Goal: Transaction & Acquisition: Purchase product/service

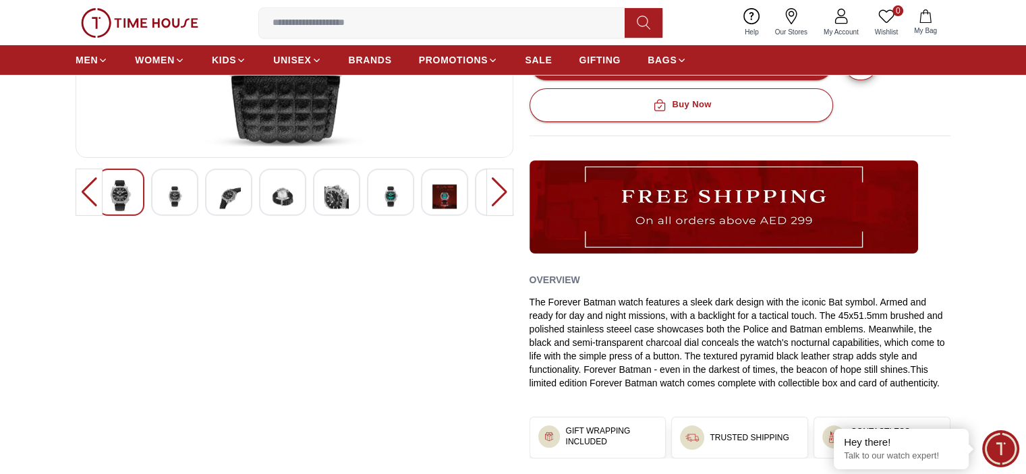
scroll to position [135, 0]
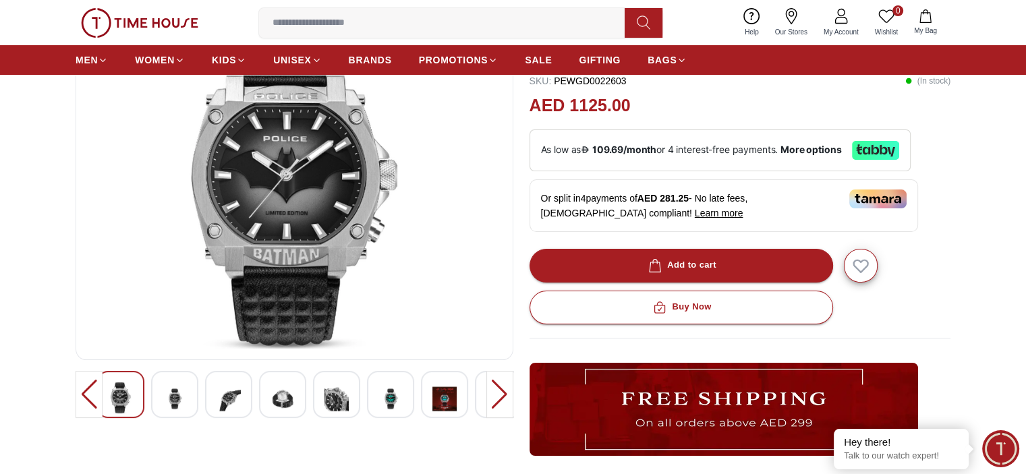
click at [173, 389] on img at bounding box center [175, 399] width 24 height 33
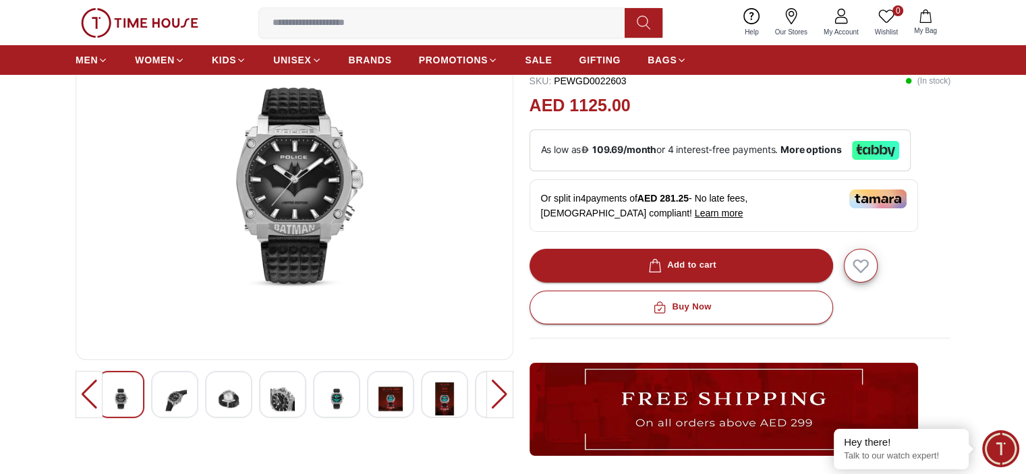
click at [203, 391] on div at bounding box center [240, 394] width 395 height 47
click at [217, 393] on img at bounding box center [229, 399] width 24 height 33
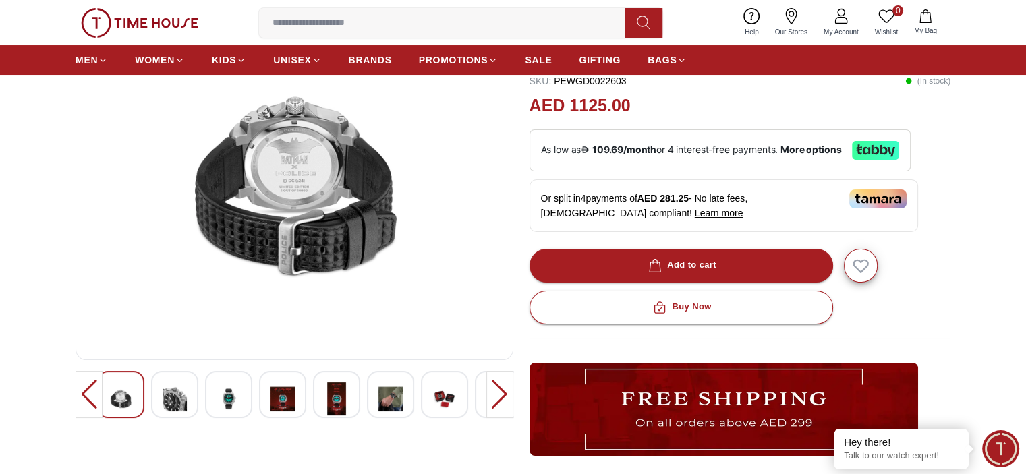
click at [329, 403] on img at bounding box center [337, 399] width 24 height 33
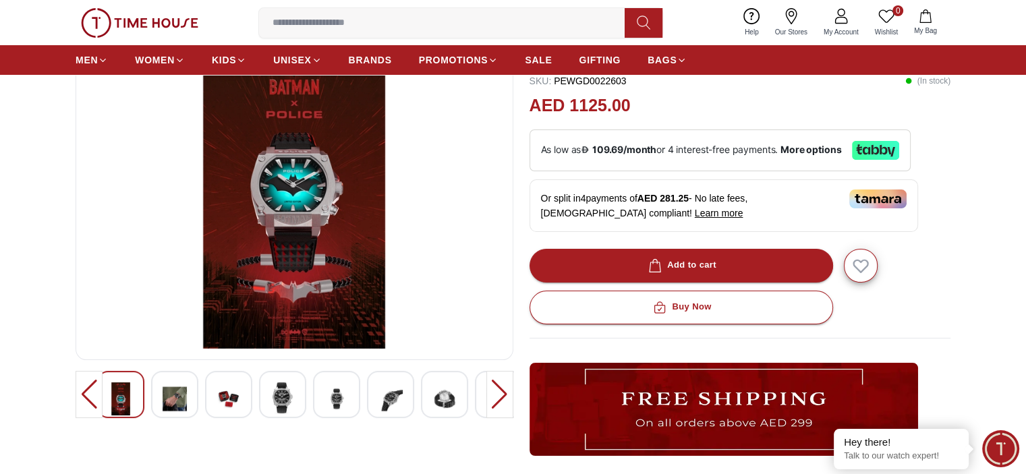
click at [405, 393] on div at bounding box center [390, 394] width 47 height 47
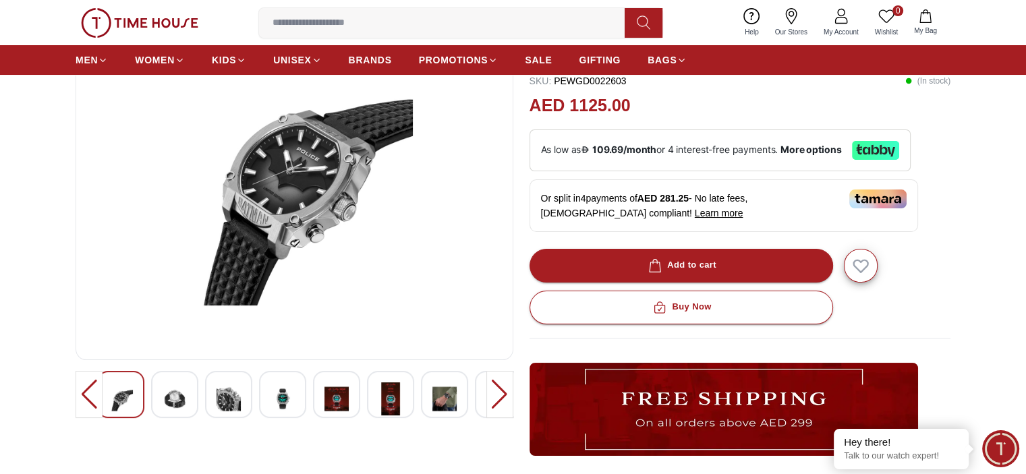
click at [412, 393] on div at bounding box center [390, 394] width 47 height 47
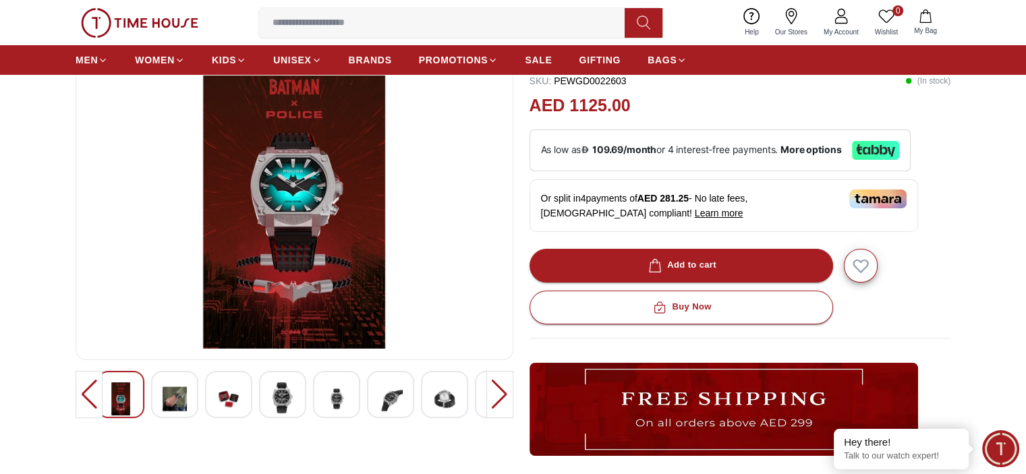
click at [413, 394] on div at bounding box center [390, 394] width 47 height 47
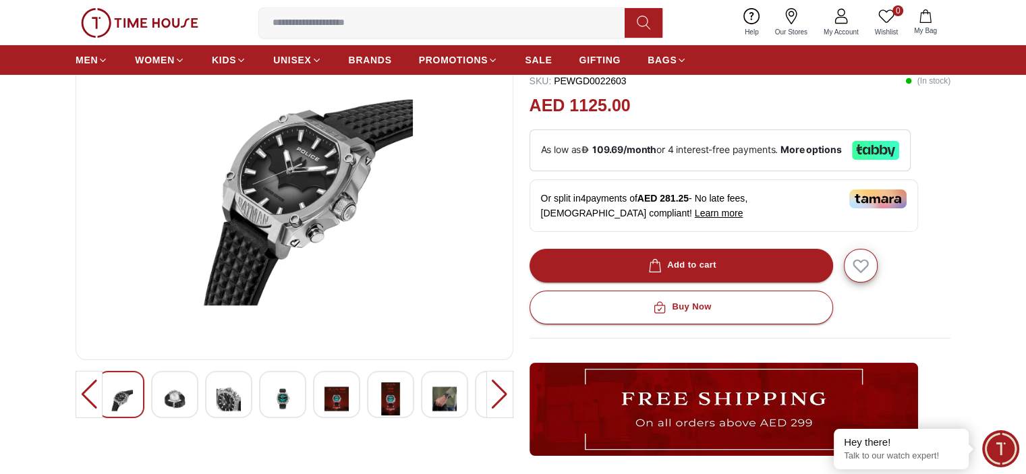
click at [453, 408] on img at bounding box center [445, 399] width 24 height 33
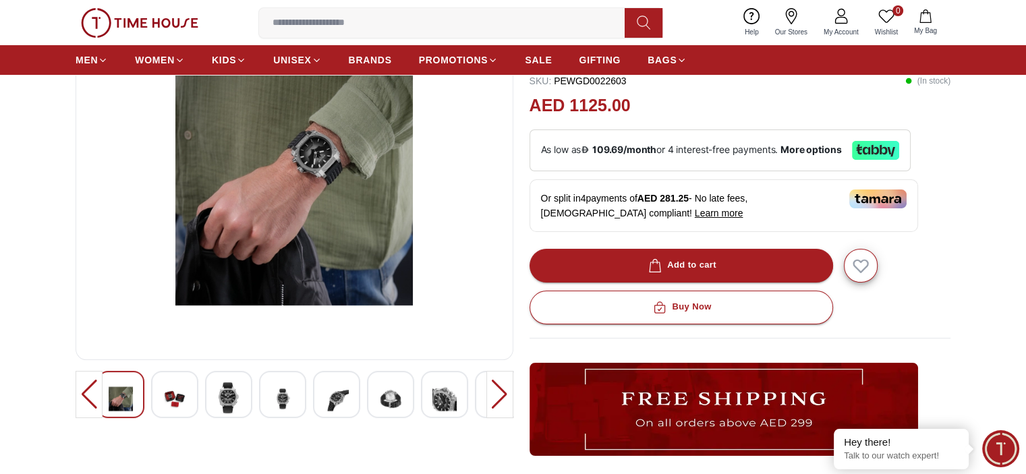
click at [439, 409] on img at bounding box center [445, 399] width 24 height 33
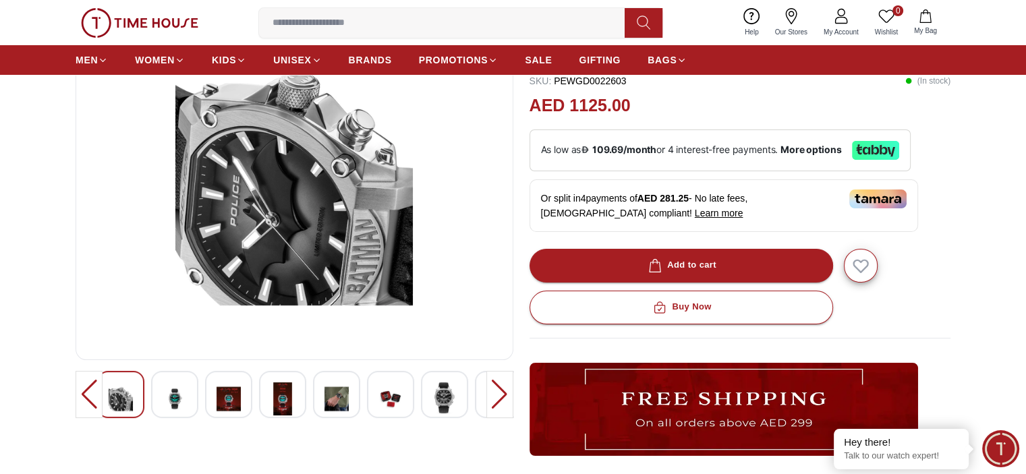
click at [435, 404] on img at bounding box center [445, 398] width 24 height 31
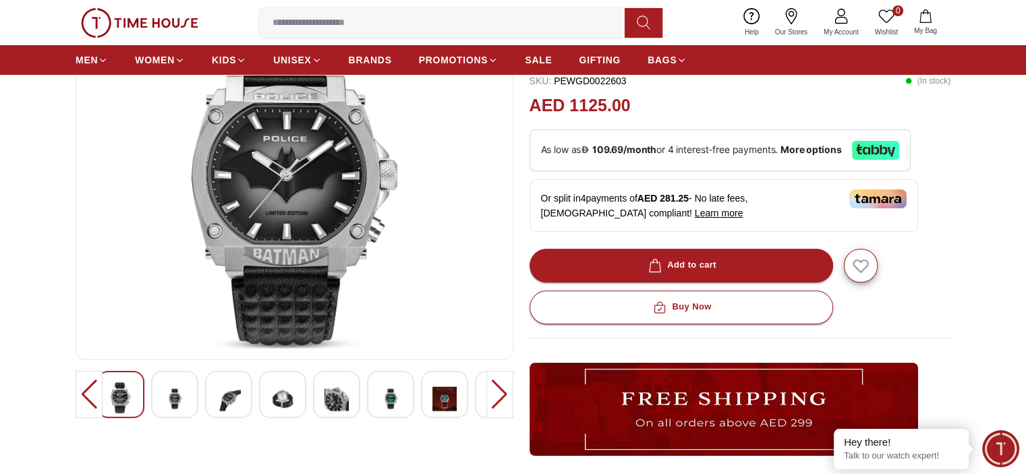
click at [435, 404] on img at bounding box center [445, 399] width 24 height 33
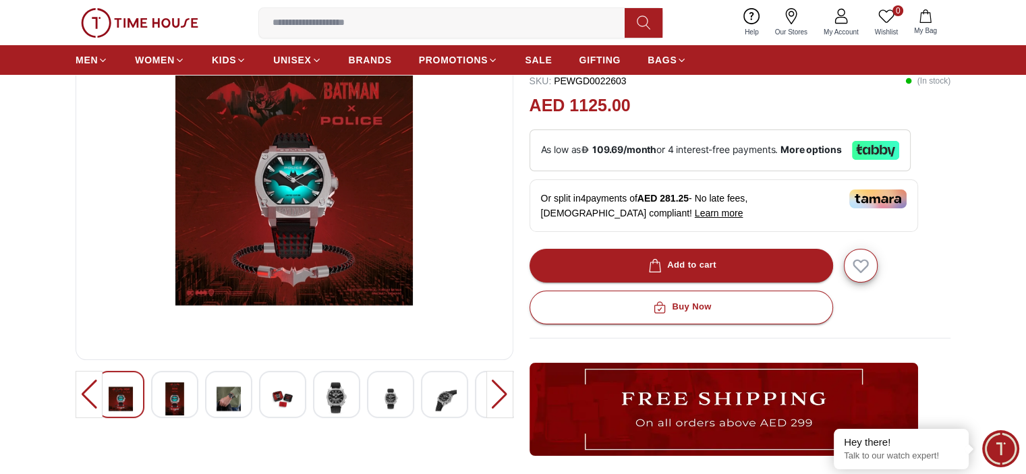
click at [435, 404] on img at bounding box center [445, 399] width 24 height 33
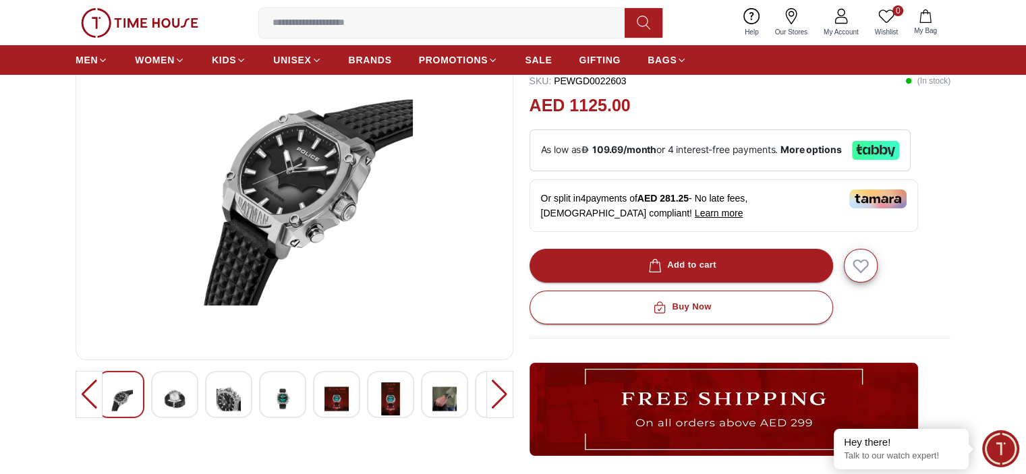
click at [435, 404] on img at bounding box center [445, 399] width 24 height 33
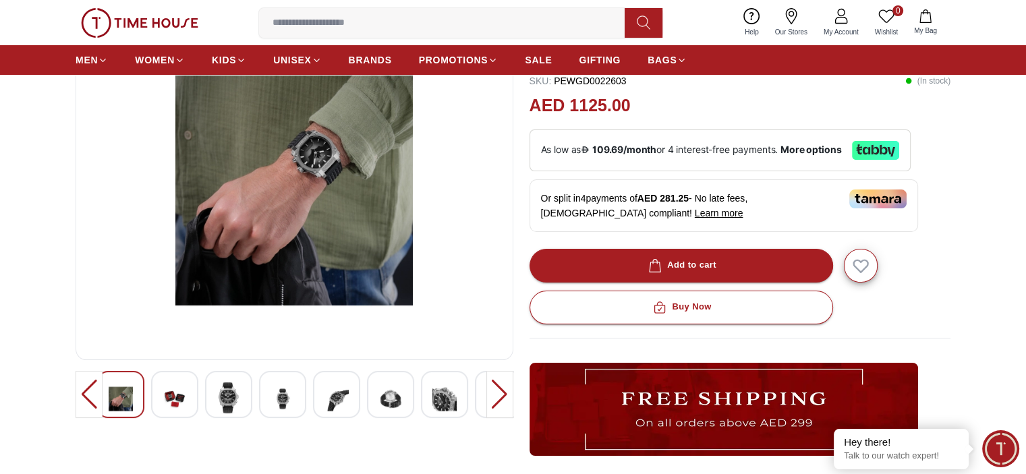
click at [435, 404] on img at bounding box center [445, 399] width 24 height 33
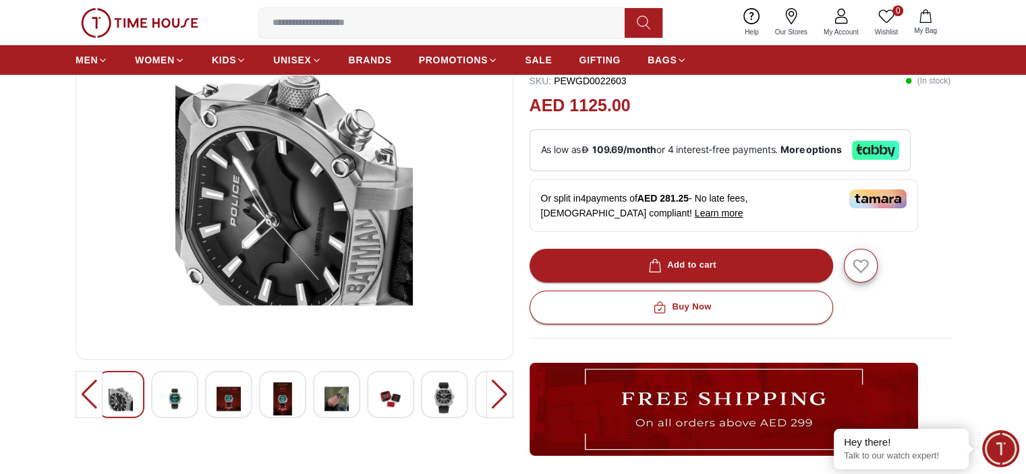
click at [435, 404] on img at bounding box center [445, 398] width 24 height 31
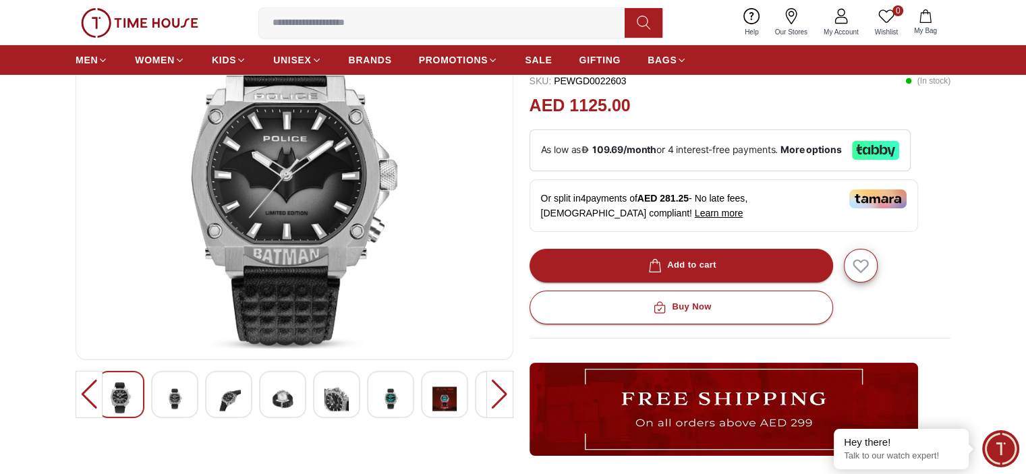
click at [435, 404] on img at bounding box center [445, 399] width 24 height 33
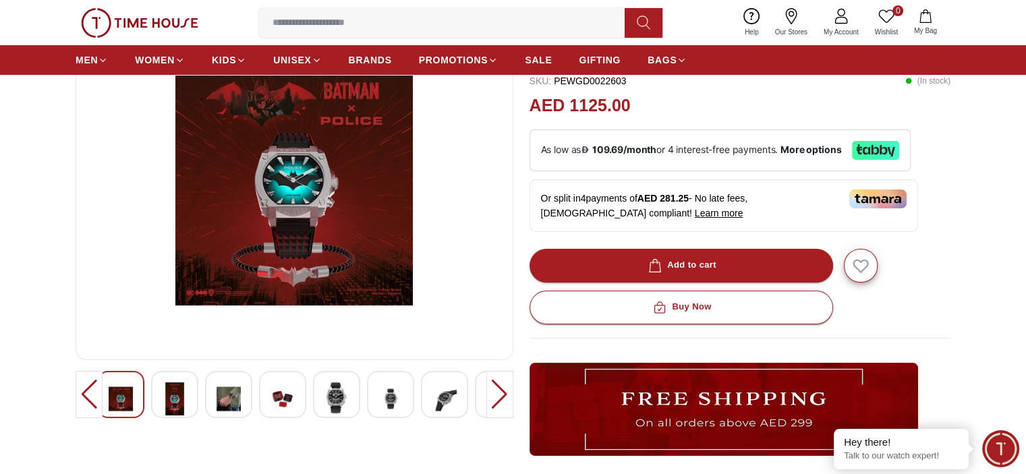
click at [435, 404] on img at bounding box center [445, 399] width 24 height 33
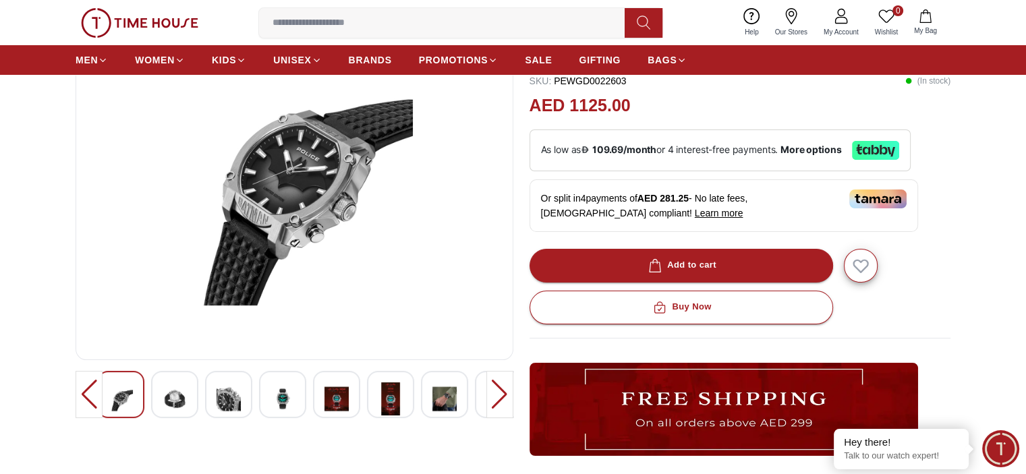
click at [435, 404] on img at bounding box center [445, 399] width 24 height 33
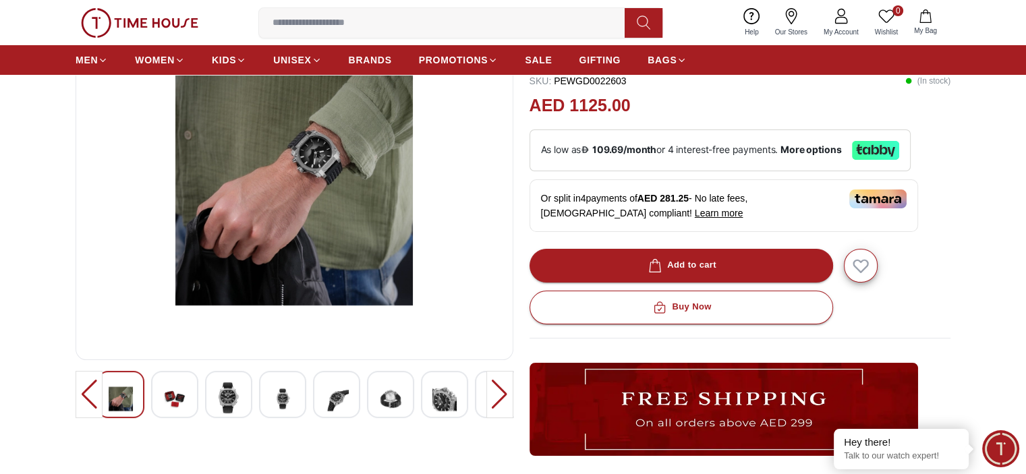
click at [435, 404] on img at bounding box center [445, 399] width 24 height 33
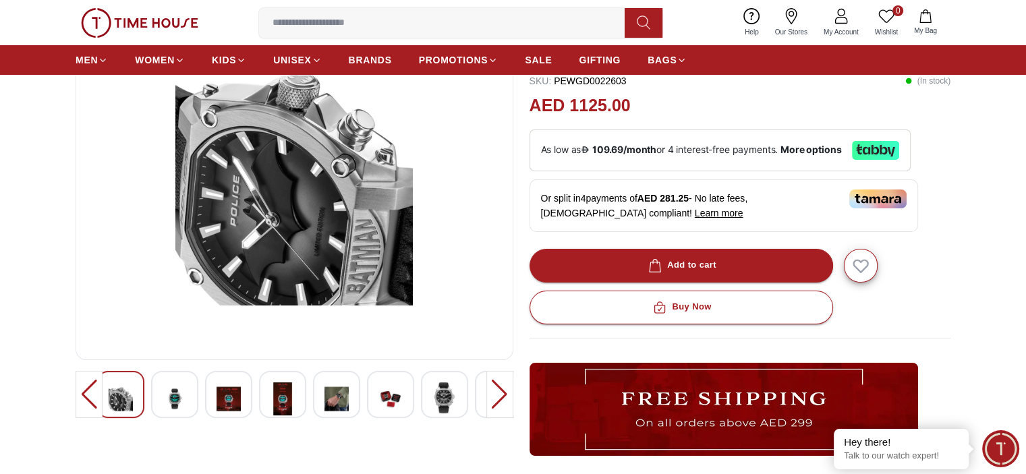
click at [435, 404] on img at bounding box center [445, 398] width 24 height 31
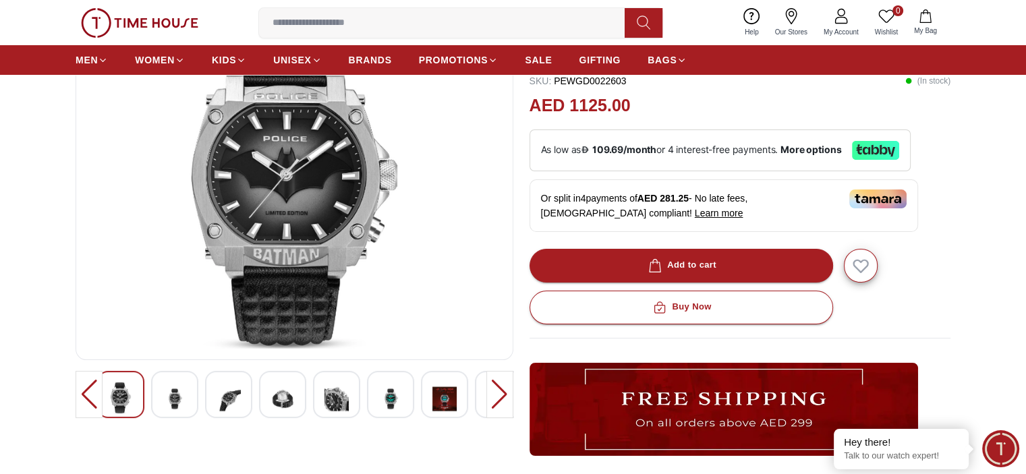
click at [435, 404] on img at bounding box center [445, 399] width 24 height 33
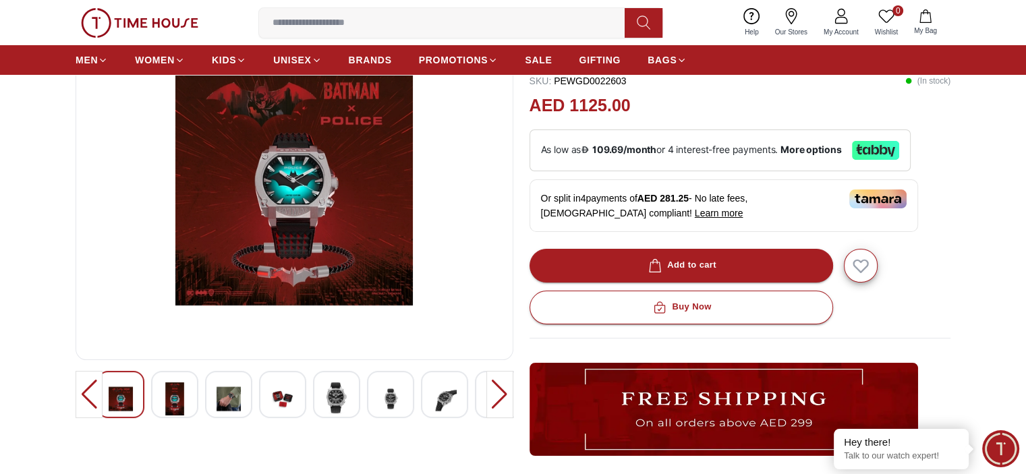
click at [435, 404] on img at bounding box center [445, 399] width 24 height 33
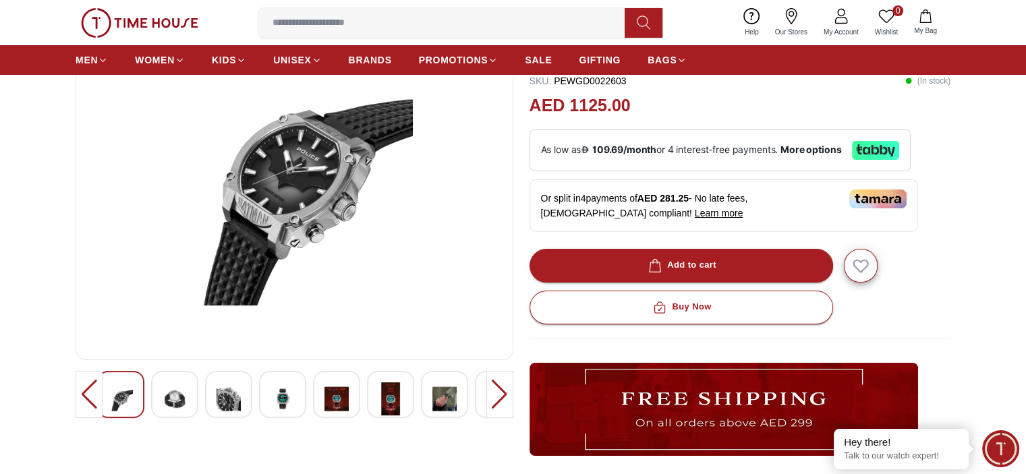
click at [435, 404] on img at bounding box center [445, 399] width 24 height 33
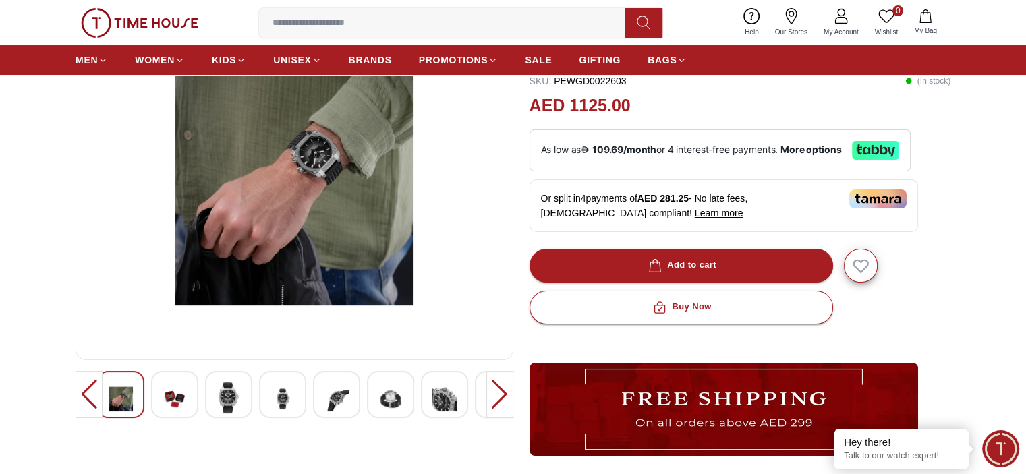
click at [435, 404] on img at bounding box center [445, 399] width 24 height 33
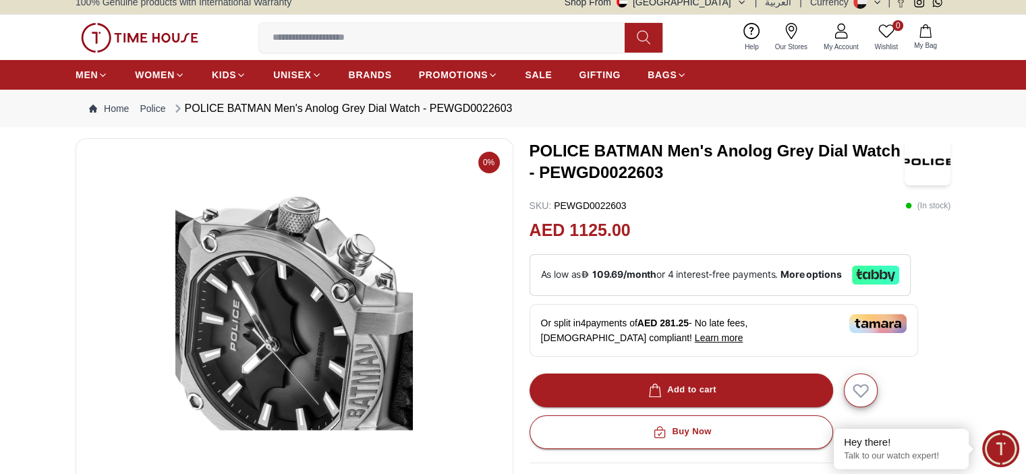
scroll to position [0, 0]
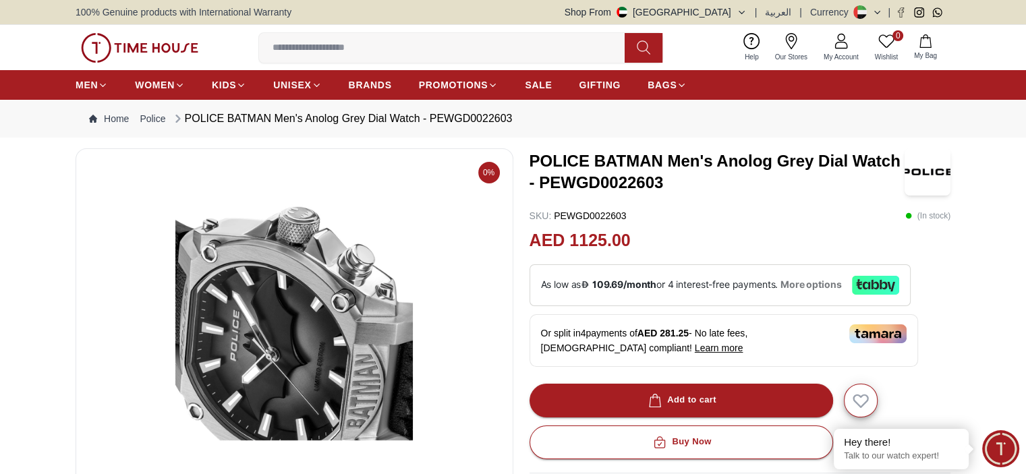
click at [823, 281] on span "More options" at bounding box center [811, 284] width 61 height 11
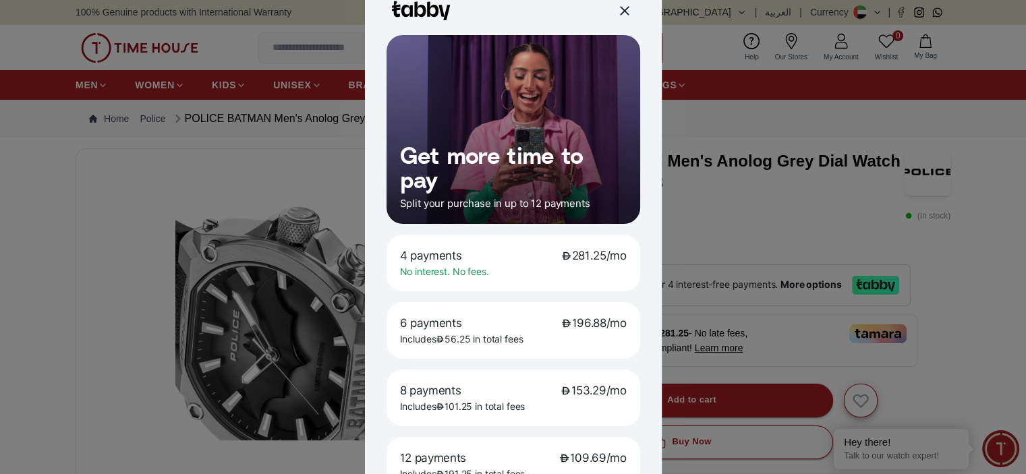
scroll to position [67, 0]
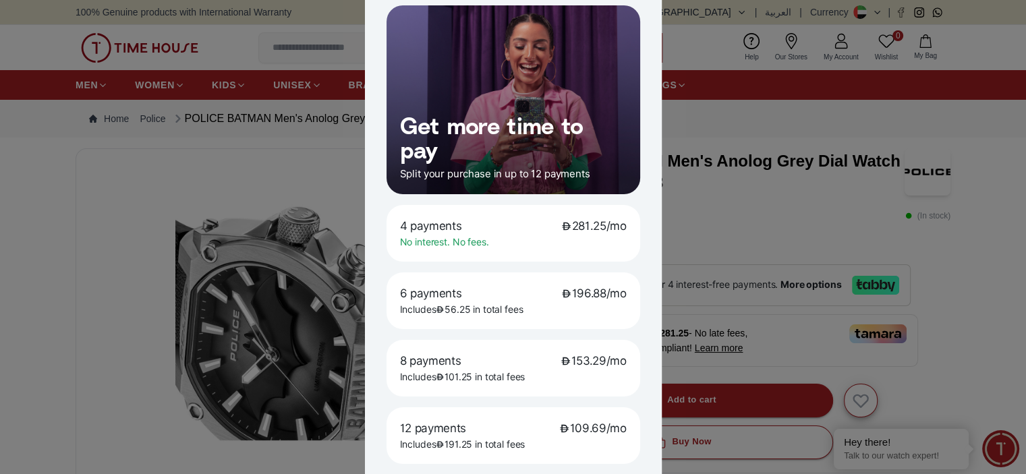
click at [87, 172] on div at bounding box center [513, 237] width 1026 height 474
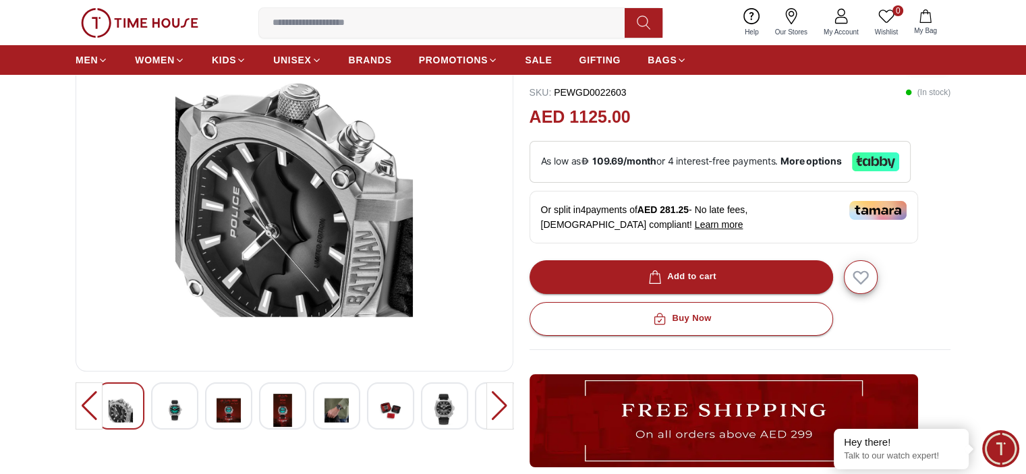
scroll to position [135, 0]
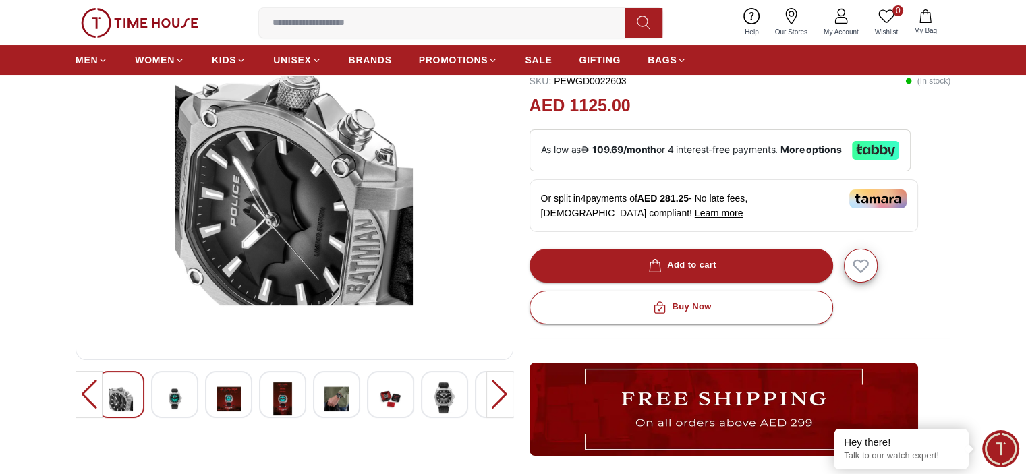
click at [189, 398] on div at bounding box center [174, 394] width 47 height 47
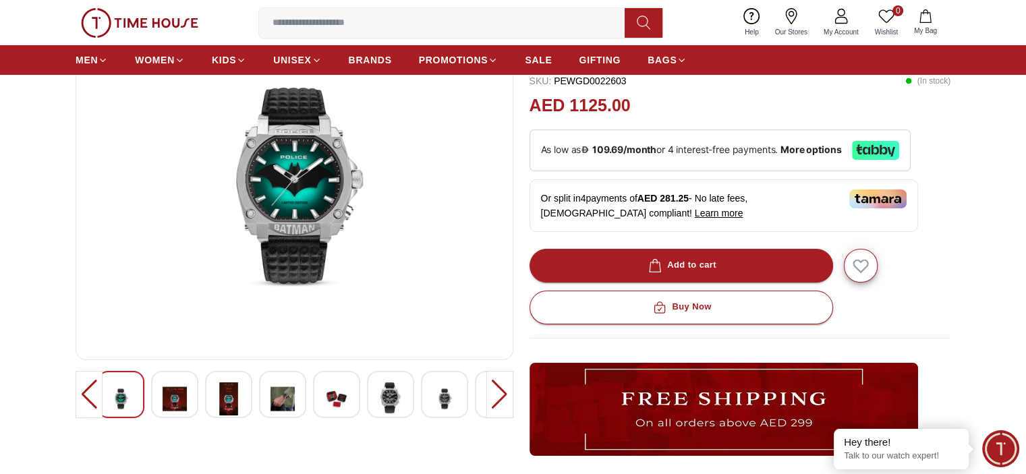
click at [202, 398] on div at bounding box center [240, 394] width 395 height 47
click at [217, 400] on img at bounding box center [229, 399] width 24 height 33
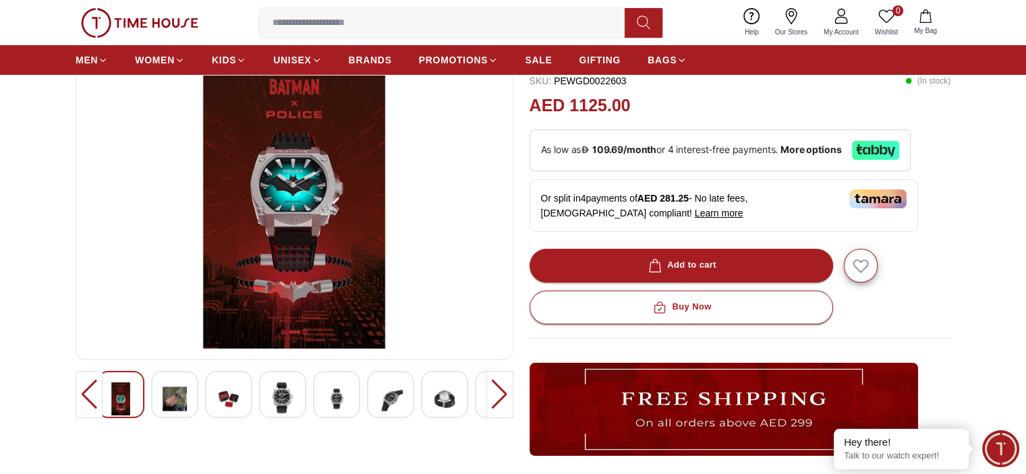
click at [321, 402] on div at bounding box center [336, 394] width 47 height 47
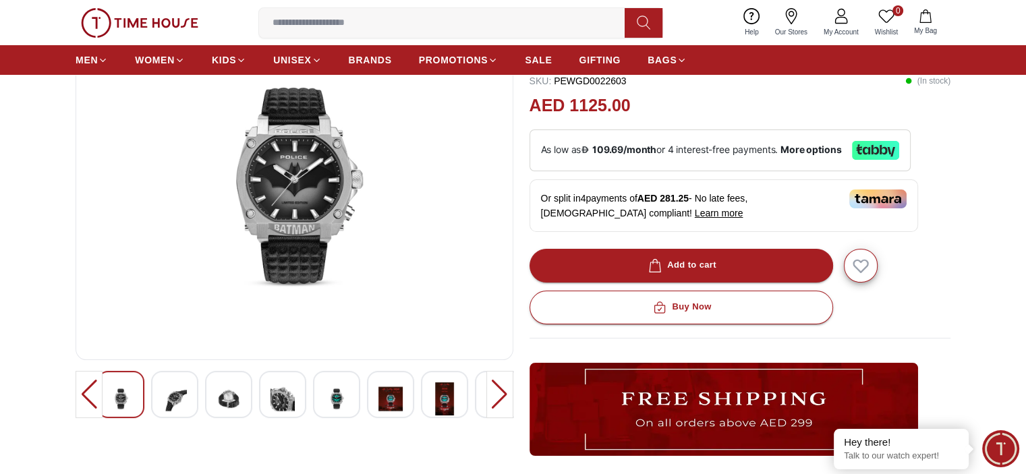
click at [433, 400] on img at bounding box center [445, 399] width 24 height 33
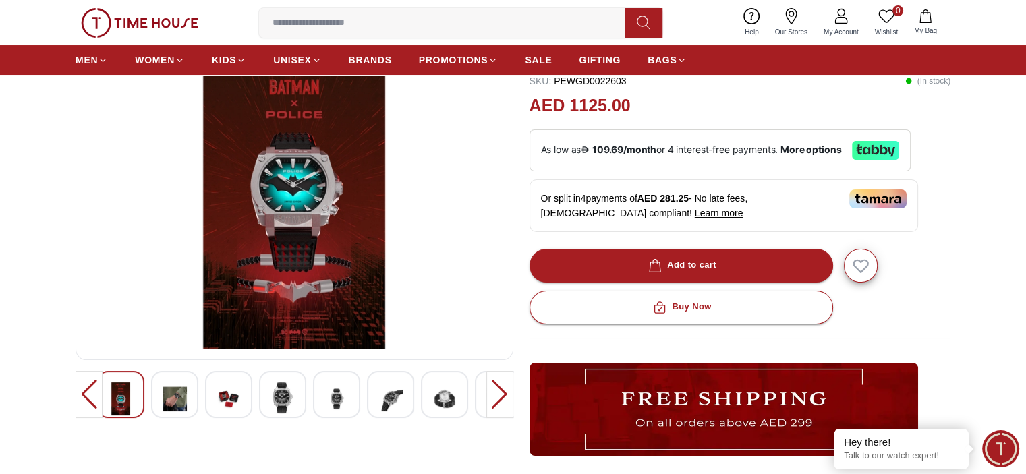
click at [433, 399] on img at bounding box center [445, 399] width 24 height 33
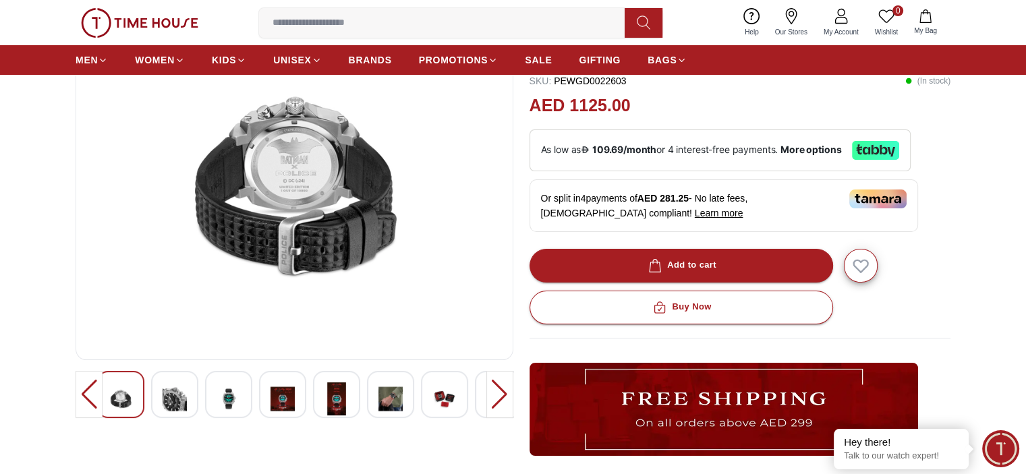
click at [381, 400] on img at bounding box center [391, 399] width 24 height 33
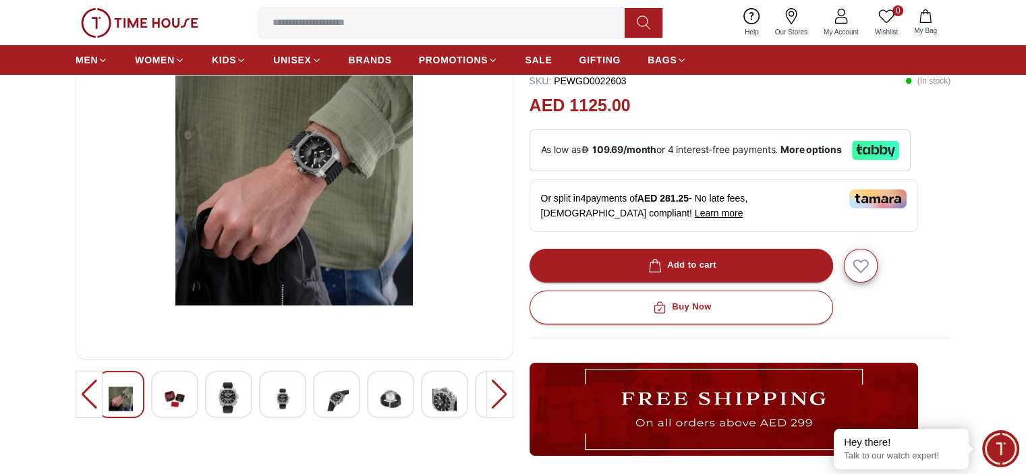
click at [387, 395] on img at bounding box center [391, 399] width 24 height 33
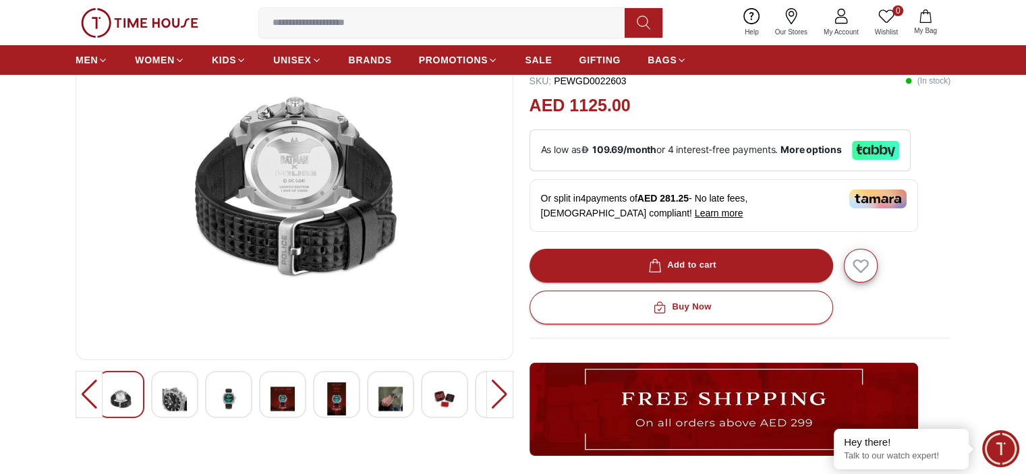
click at [387, 395] on img at bounding box center [391, 399] width 24 height 33
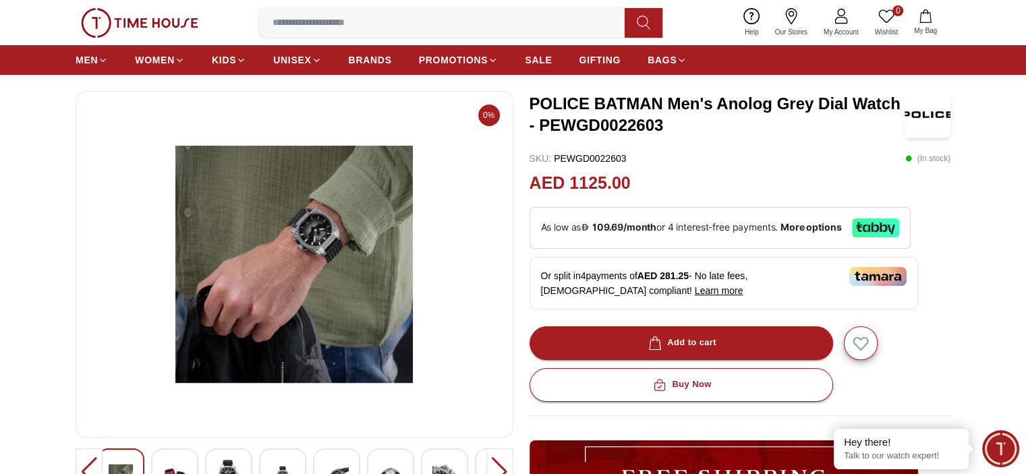
scroll to position [0, 0]
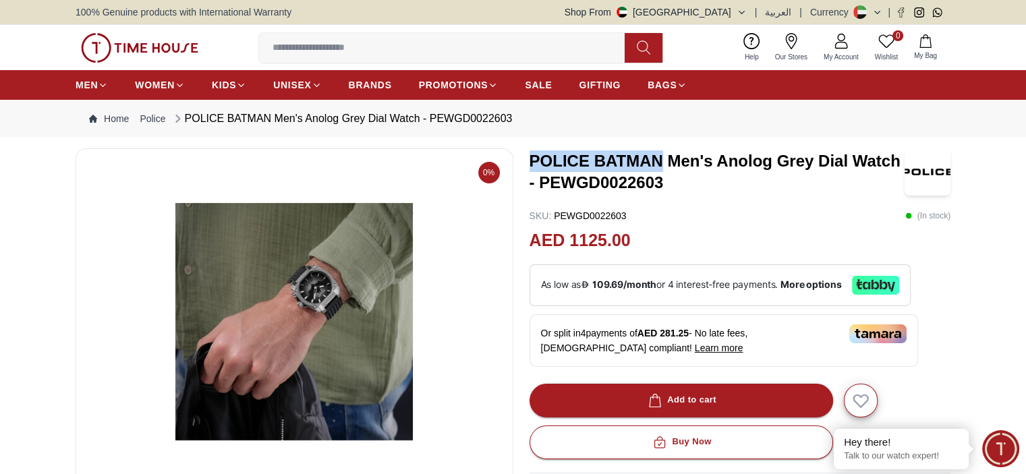
drag, startPoint x: 664, startPoint y: 157, endPoint x: 525, endPoint y: 149, distance: 139.2
copy h3 "POLICE BATMAN"
